Goal: Task Accomplishment & Management: Manage account settings

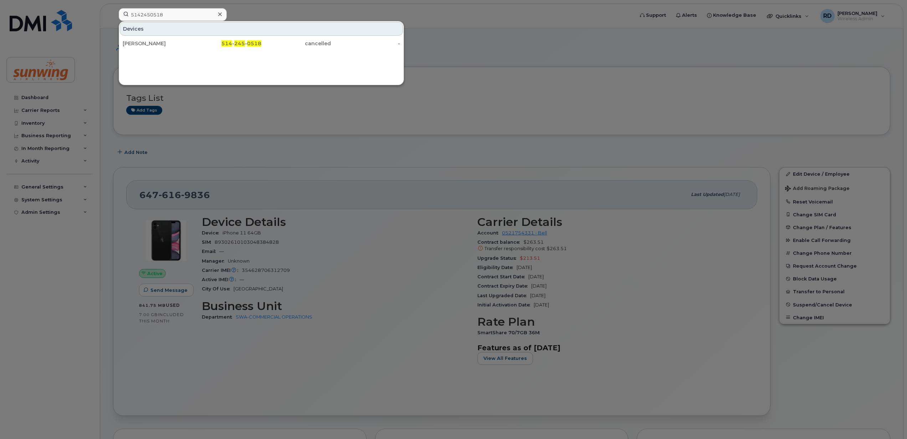
scroll to position [143, 0]
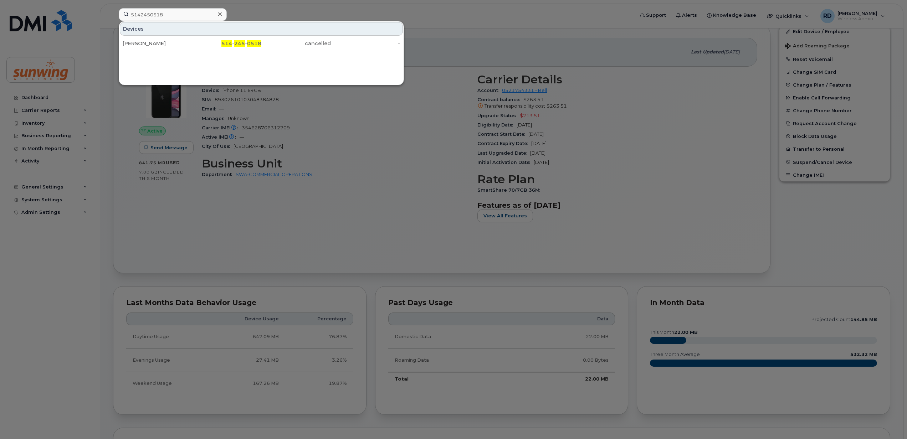
click at [428, 190] on div at bounding box center [453, 219] width 907 height 439
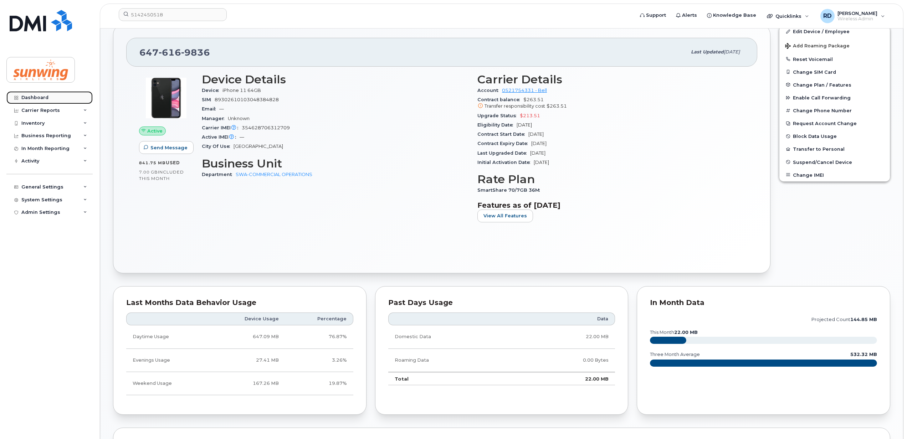
click at [29, 97] on div "Dashboard" at bounding box center [34, 98] width 27 height 6
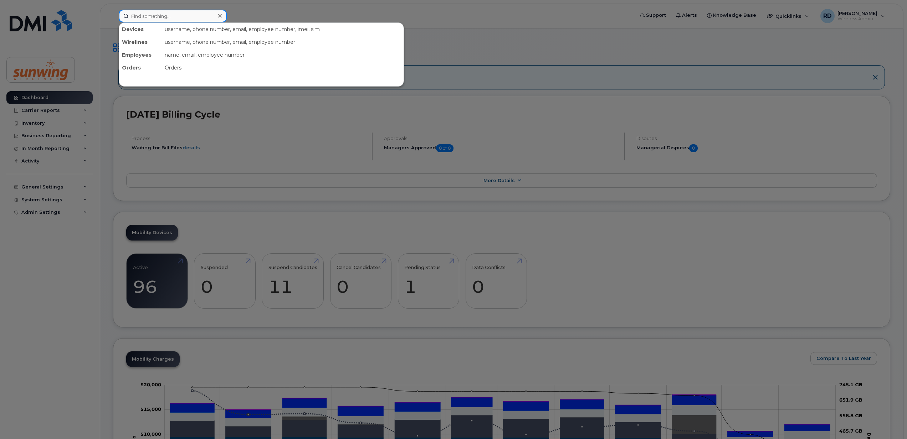
click at [160, 16] on input at bounding box center [173, 16] width 108 height 13
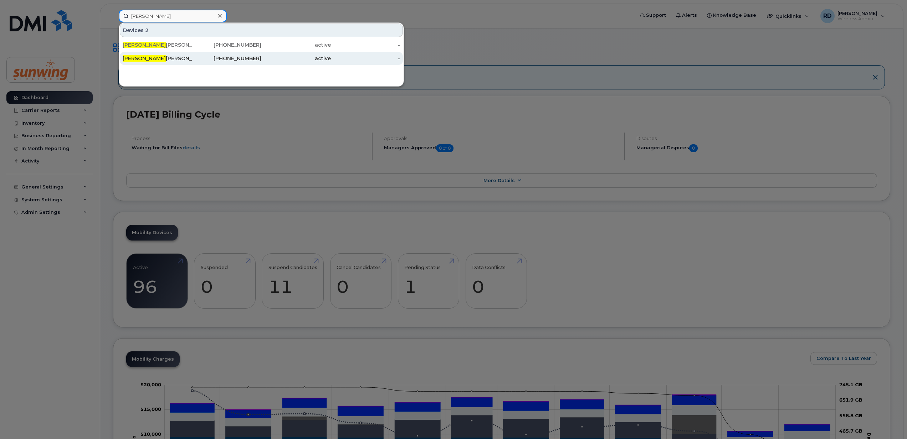
type input "keith"
click at [149, 59] on div "Keith Moore" at bounding box center [157, 58] width 69 height 7
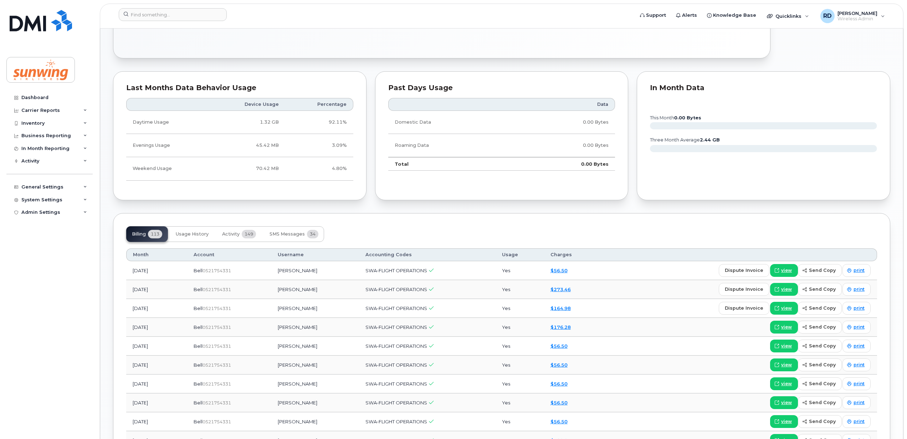
scroll to position [380, 0]
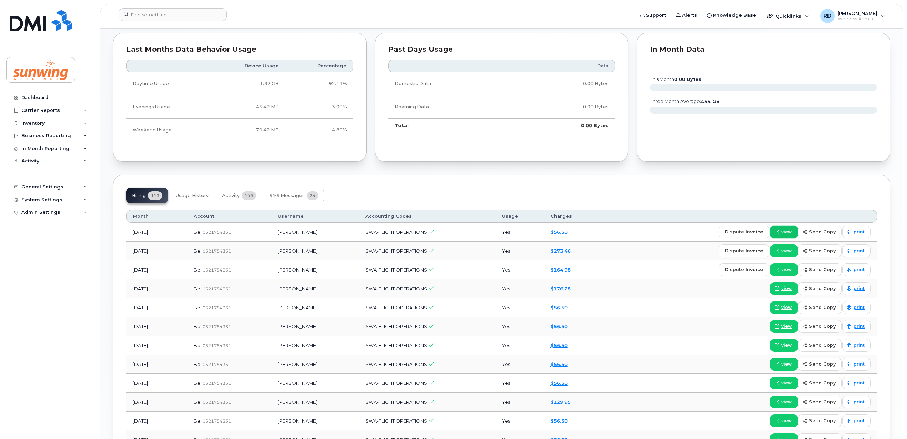
click at [785, 235] on span "view" at bounding box center [786, 232] width 11 height 6
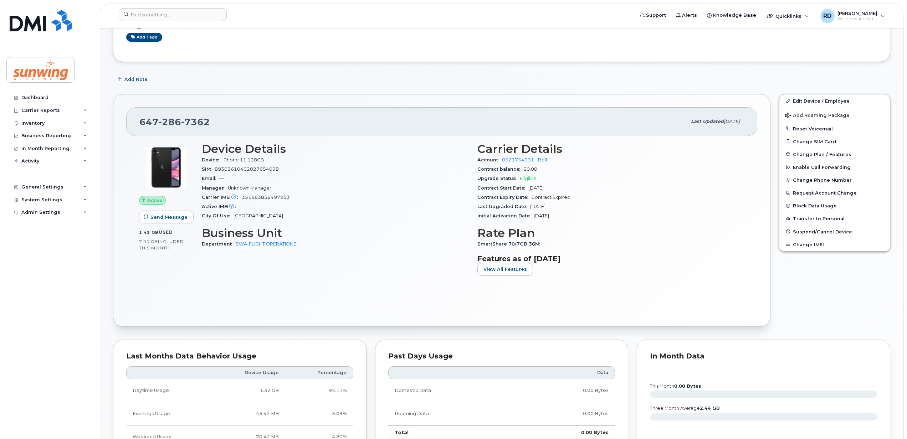
scroll to position [0, 0]
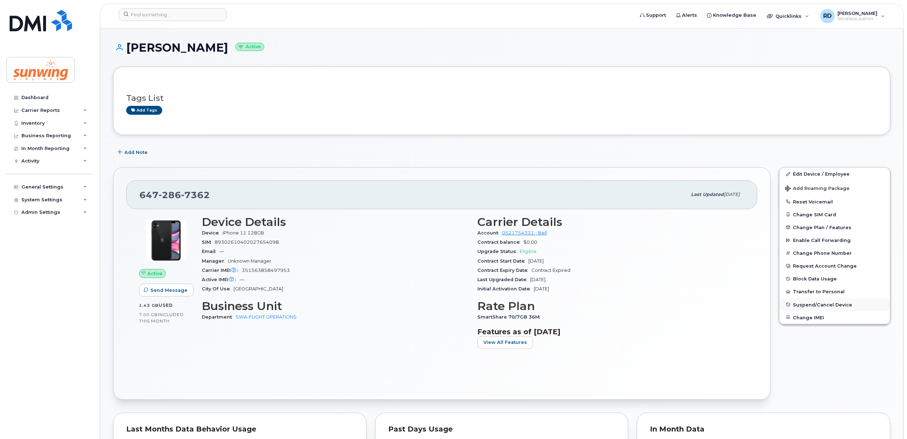
click at [817, 304] on span "Suspend/Cancel Device" at bounding box center [822, 304] width 59 height 5
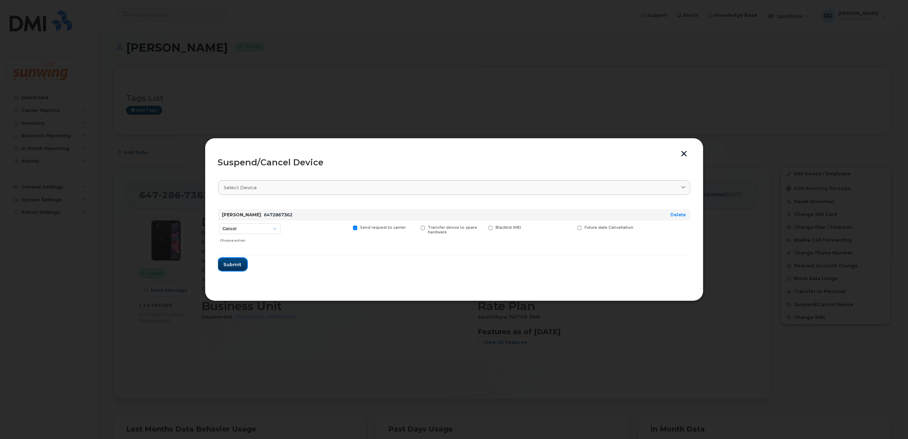
click at [236, 263] on span "Submit" at bounding box center [233, 264] width 18 height 7
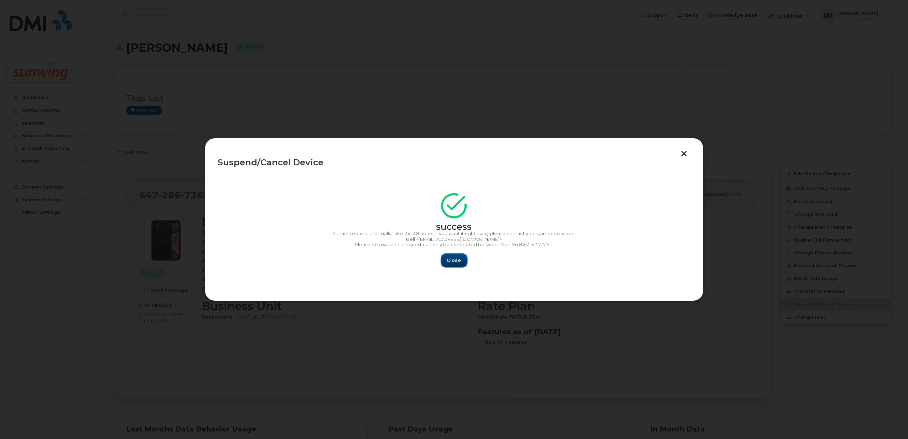
click at [454, 258] on span "Close" at bounding box center [454, 260] width 14 height 7
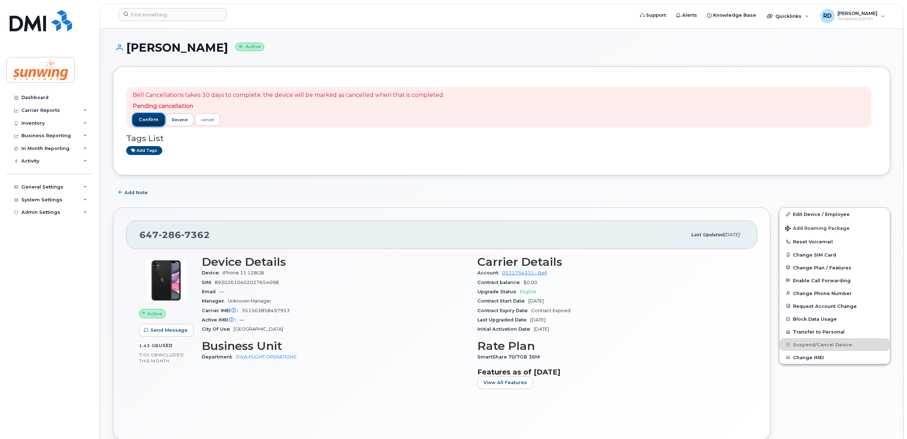
click at [145, 118] on span "confirm" at bounding box center [149, 120] width 20 height 6
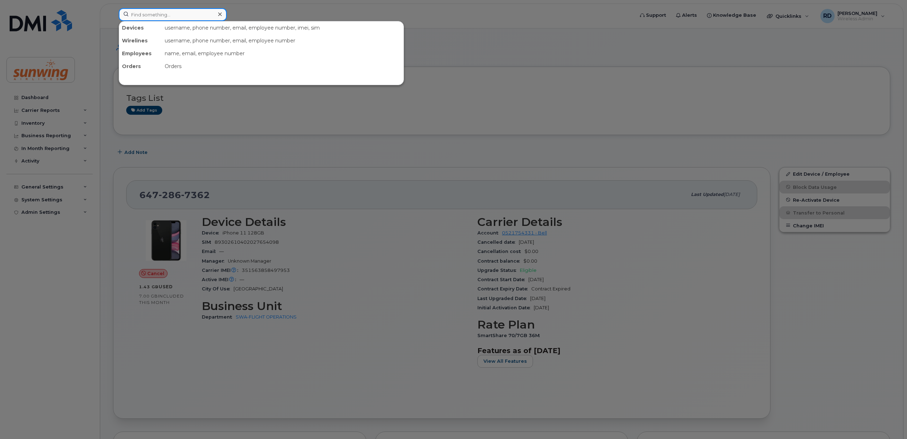
paste input "6472219823"
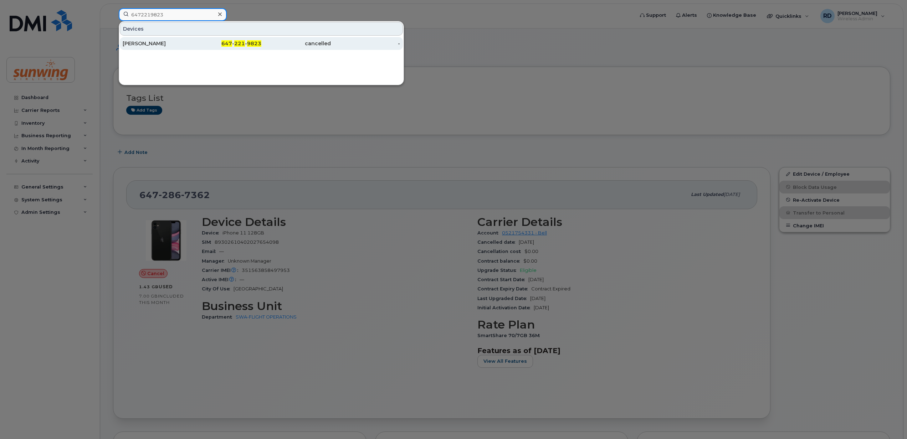
type input "6472219823"
click at [146, 42] on div "[PERSON_NAME]" at bounding box center [157, 43] width 69 height 7
